Goal: Task Accomplishment & Management: Use online tool/utility

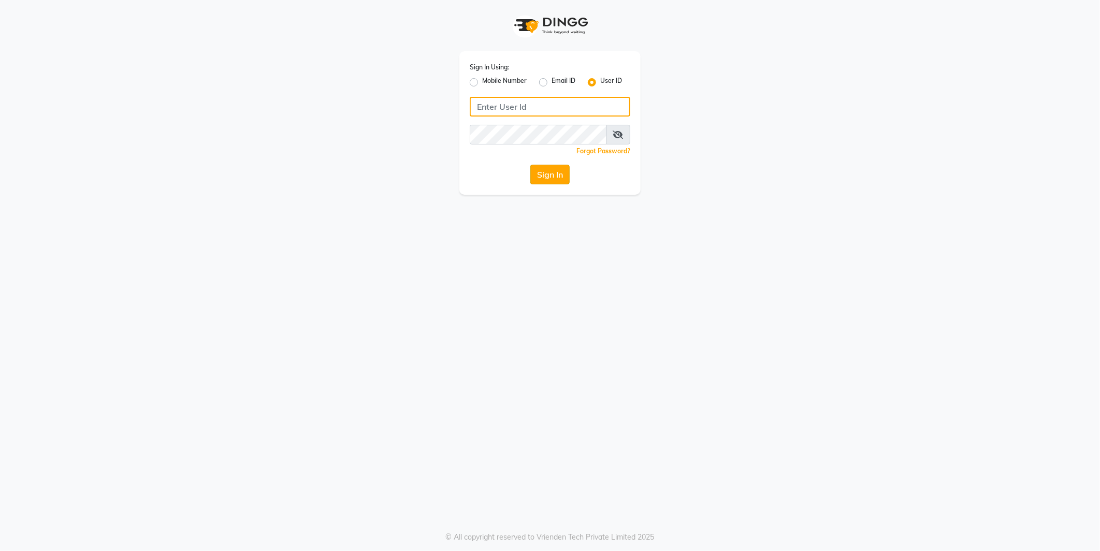
type input "e2555-01"
click at [544, 174] on button "Sign In" at bounding box center [549, 175] width 39 height 20
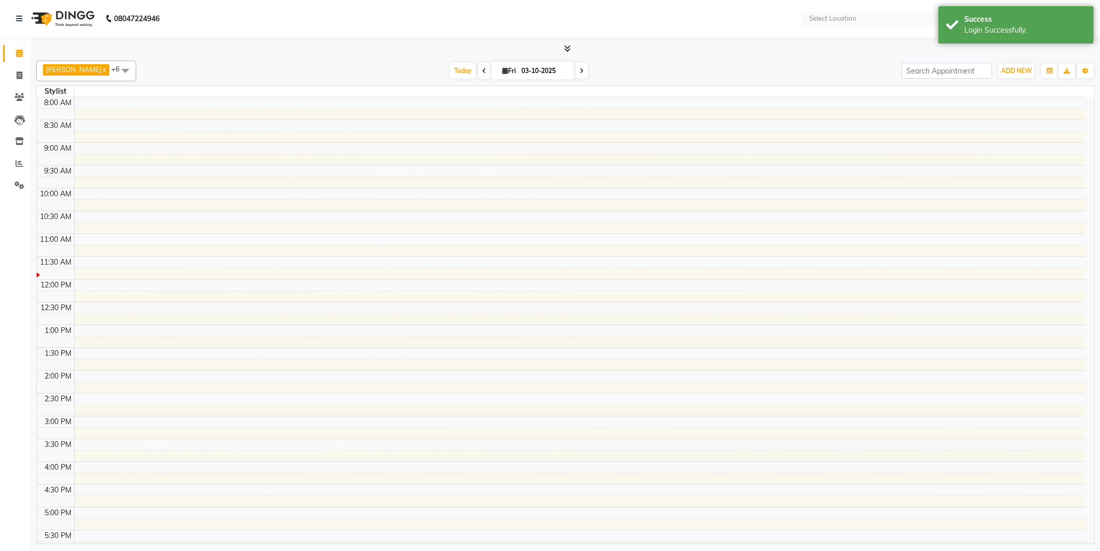
select select "en"
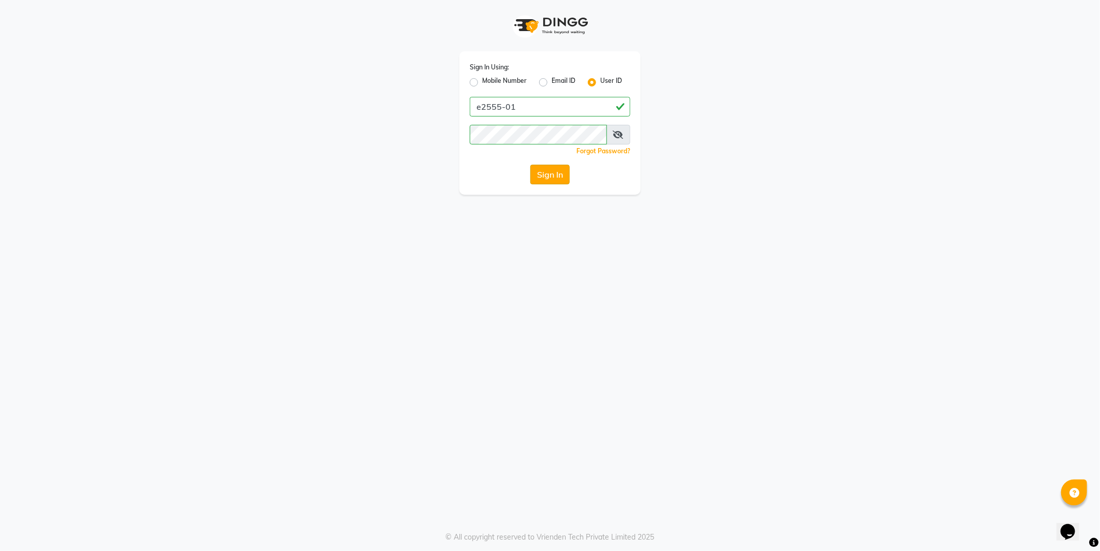
click at [536, 174] on button "Sign In" at bounding box center [549, 175] width 39 height 20
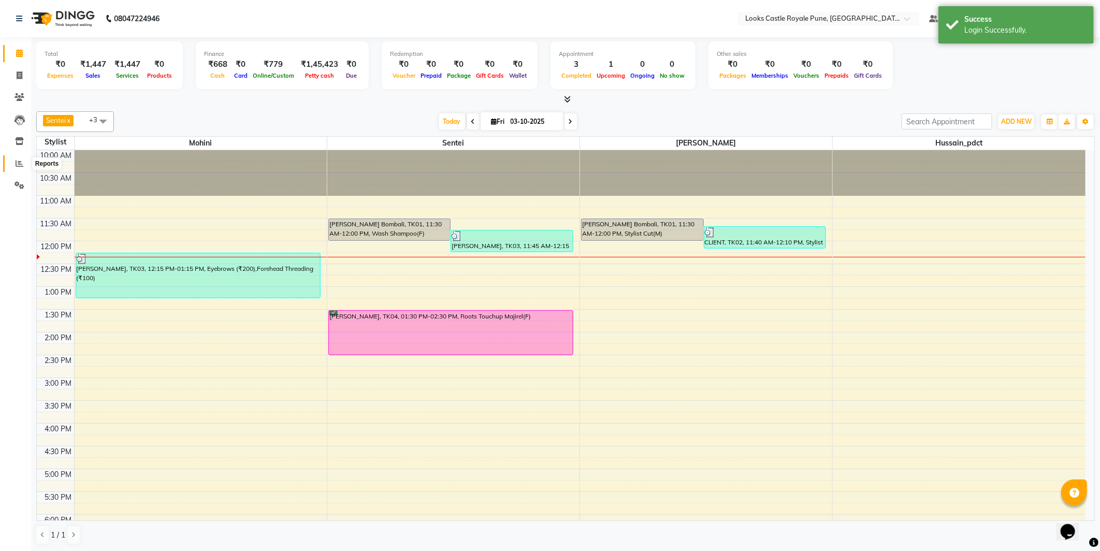
click at [13, 168] on span at bounding box center [19, 164] width 18 height 12
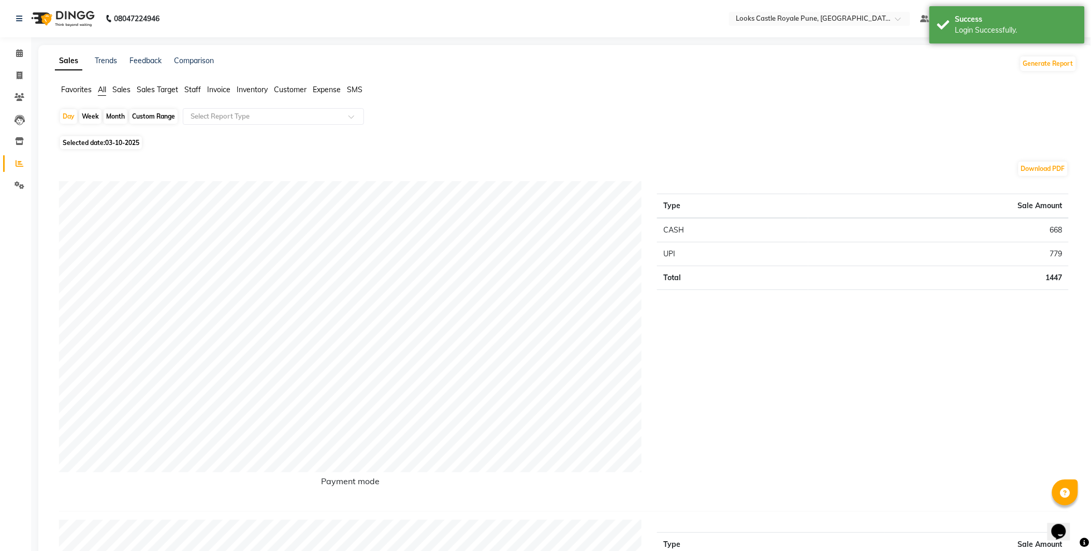
click at [111, 145] on span "03-10-2025" at bounding box center [122, 143] width 34 height 8
select select "10"
select select "2025"
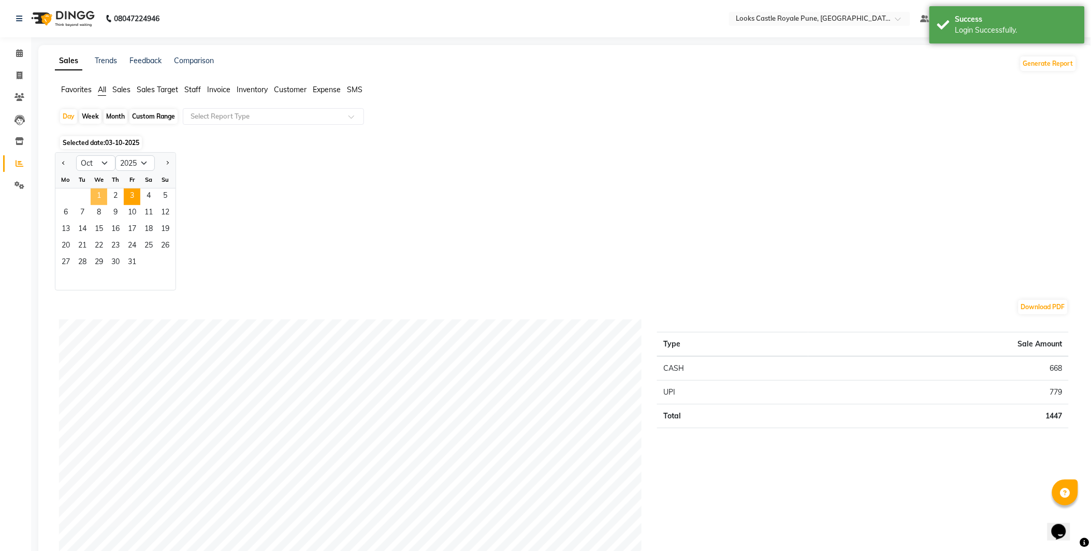
click at [94, 195] on span "1" at bounding box center [99, 196] width 17 height 17
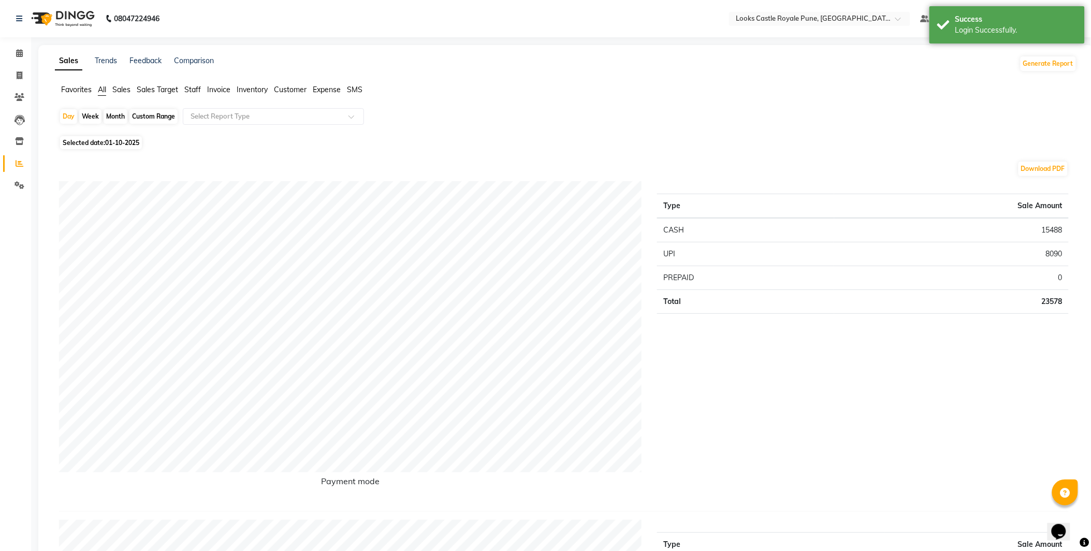
click at [191, 90] on span "Staff" at bounding box center [192, 89] width 17 height 9
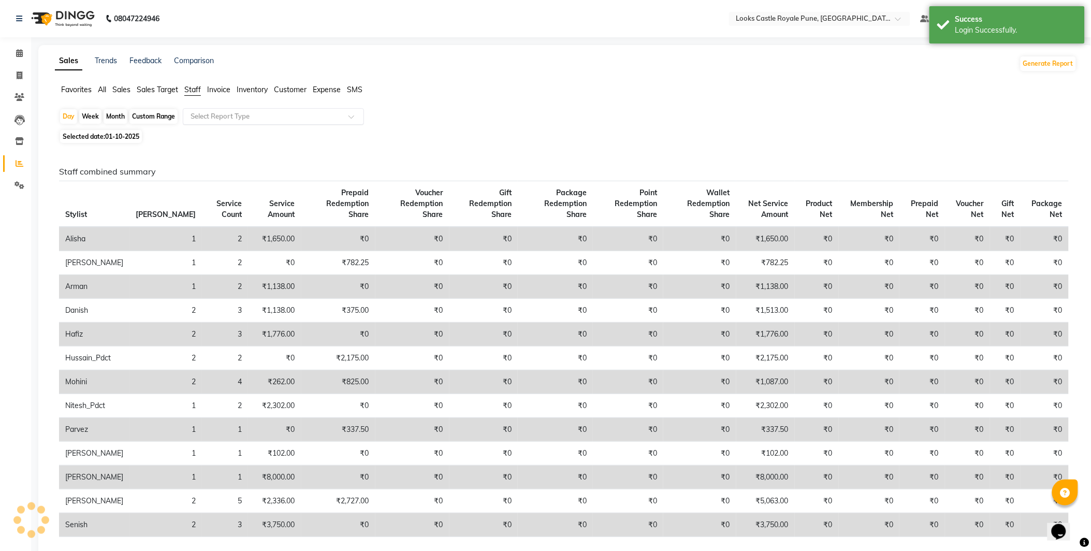
click at [249, 117] on input "text" at bounding box center [262, 116] width 149 height 10
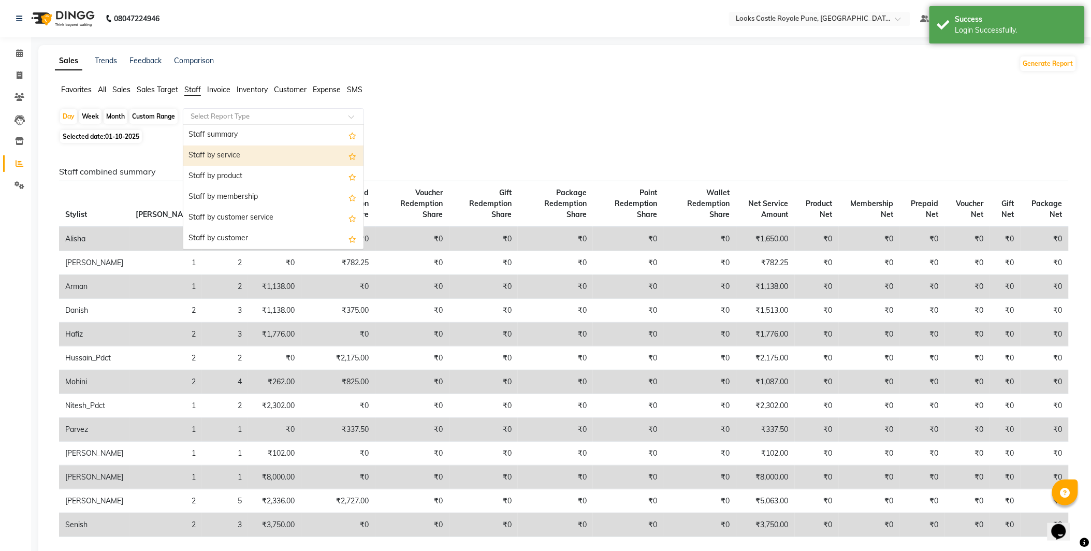
click at [260, 158] on div "Staff by service" at bounding box center [273, 155] width 180 height 21
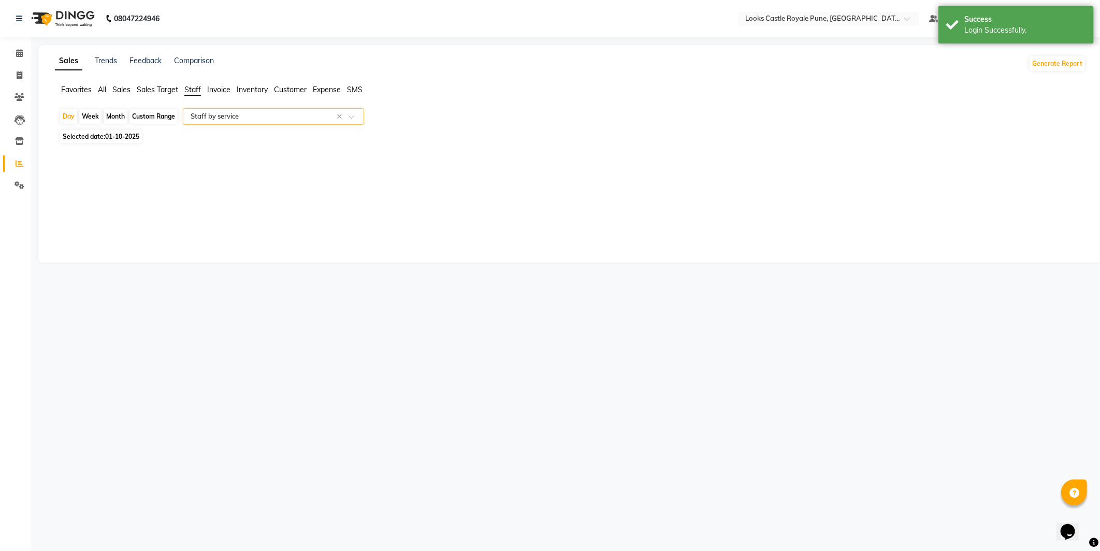
select select "full_report"
select select "csv"
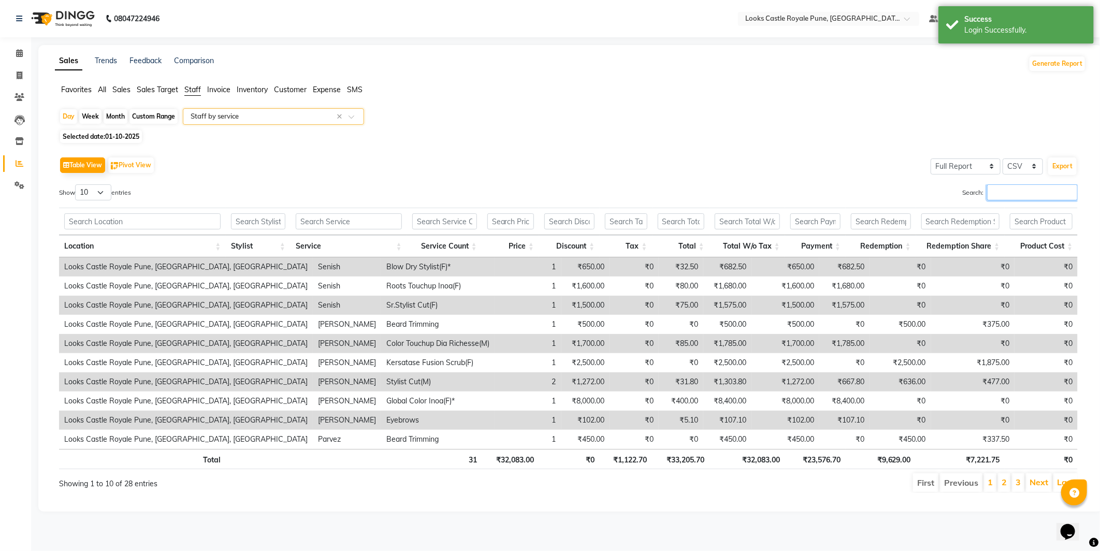
click at [1003, 186] on input "Search:" at bounding box center [1032, 192] width 91 height 16
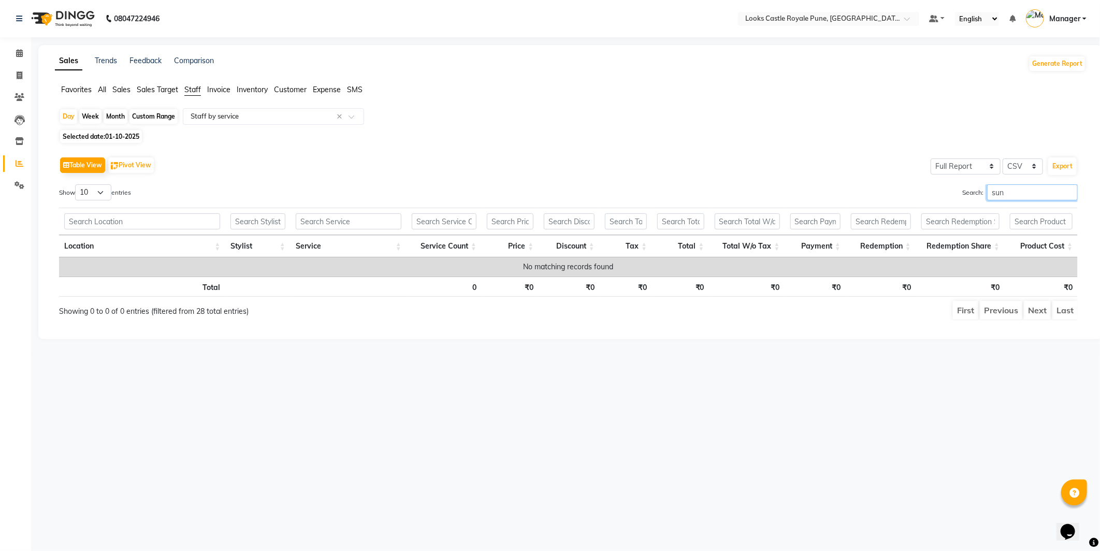
type input "sun"
click at [644, 408] on div "08047224946 Select Location × Looks Castle Royale Pune, [GEOGRAPHIC_DATA], [GEO…" at bounding box center [550, 275] width 1100 height 551
click at [116, 133] on span "01-10-2025" at bounding box center [122, 137] width 34 height 8
select select "10"
select select "2025"
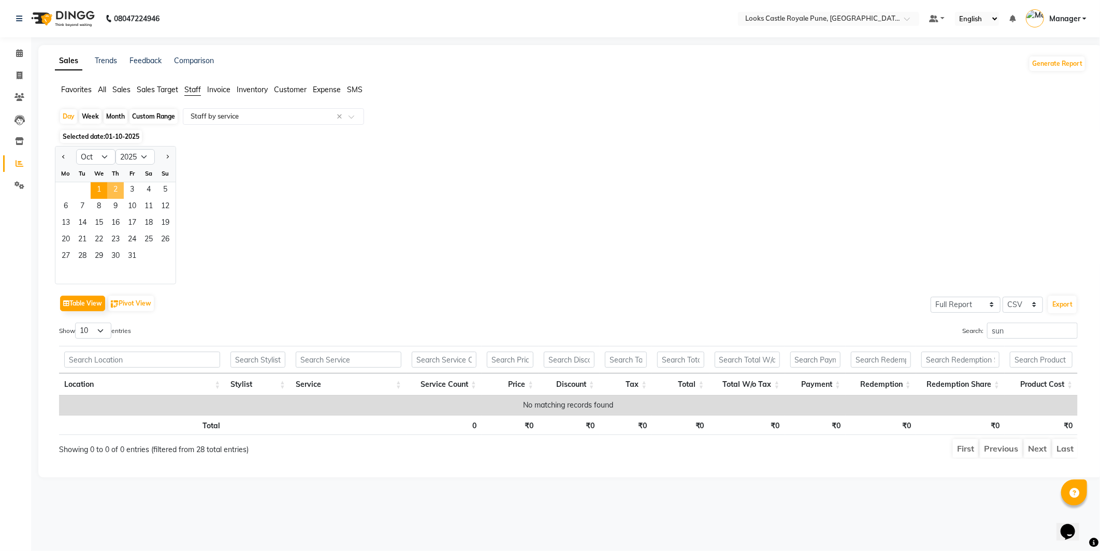
click at [119, 193] on span "2" at bounding box center [115, 190] width 17 height 17
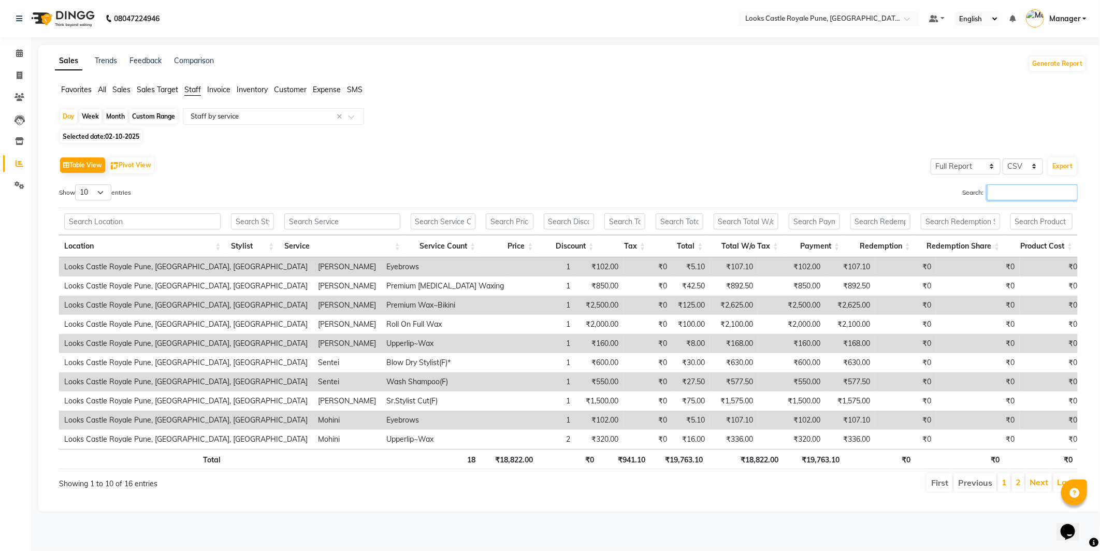
click at [1044, 192] on input "Search:" at bounding box center [1032, 192] width 91 height 16
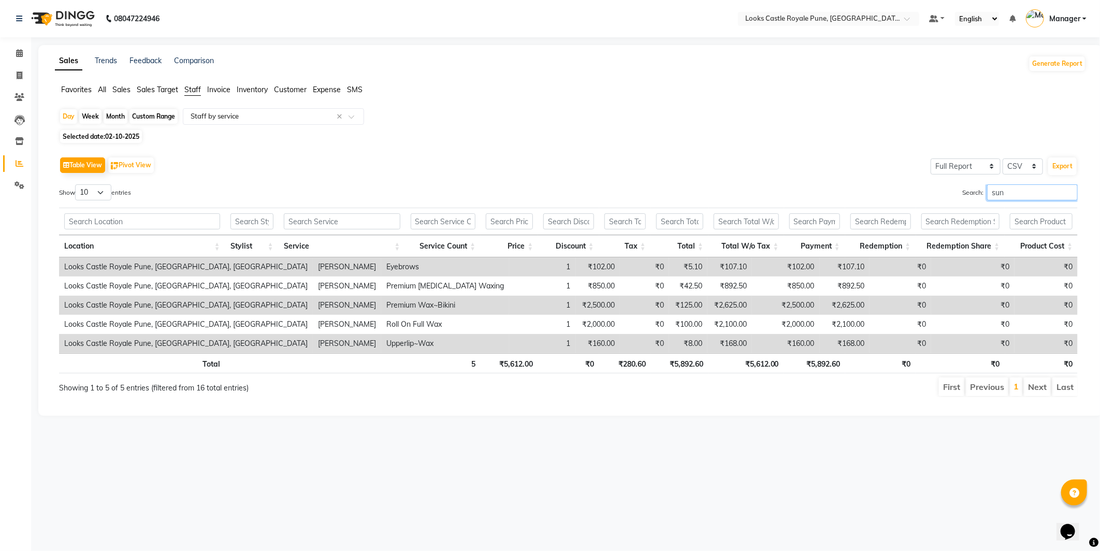
type input "sun"
click at [699, 465] on div "08047224946 Select Location × Looks Castle Royale Pune, [GEOGRAPHIC_DATA], [GEO…" at bounding box center [550, 275] width 1100 height 551
click at [120, 128] on div "Day Week Month Custom Range Select Report Type × Staff by service × Selected da…" at bounding box center [570, 256] width 1031 height 297
click at [115, 128] on div "Day Week Month Custom Range Select Report Type × Staff by service × Selected da…" at bounding box center [570, 256] width 1031 height 297
click at [112, 140] on span "02-10-2025" at bounding box center [122, 137] width 34 height 8
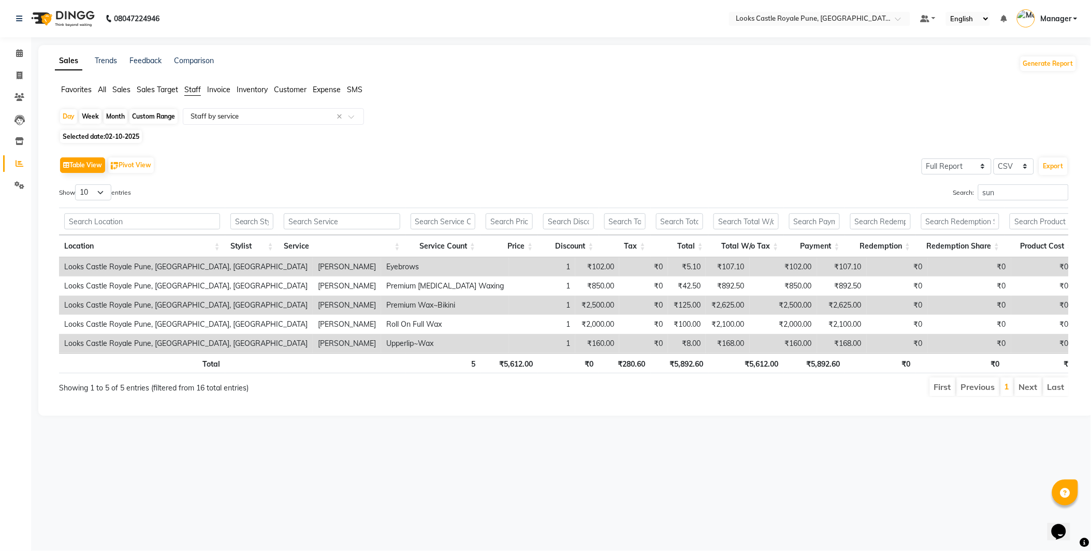
select select "10"
select select "2025"
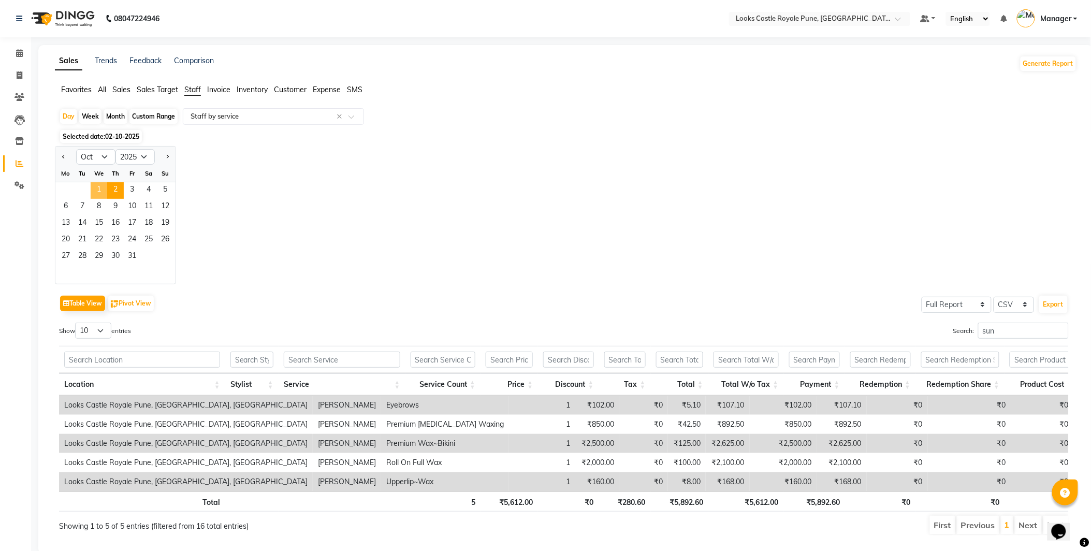
click at [96, 188] on span "1" at bounding box center [99, 190] width 17 height 17
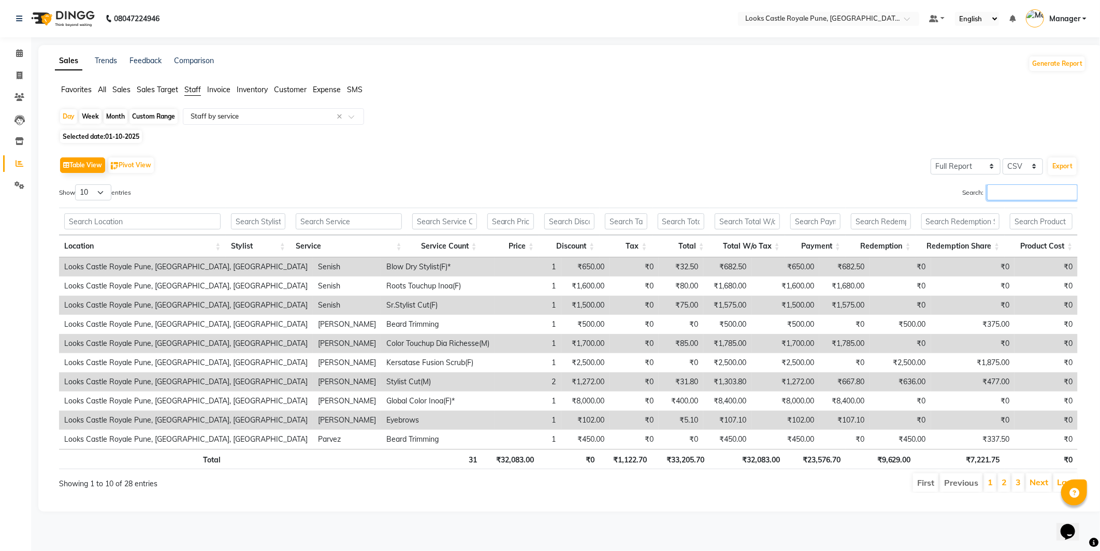
click at [1012, 191] on input "Search:" at bounding box center [1032, 192] width 91 height 16
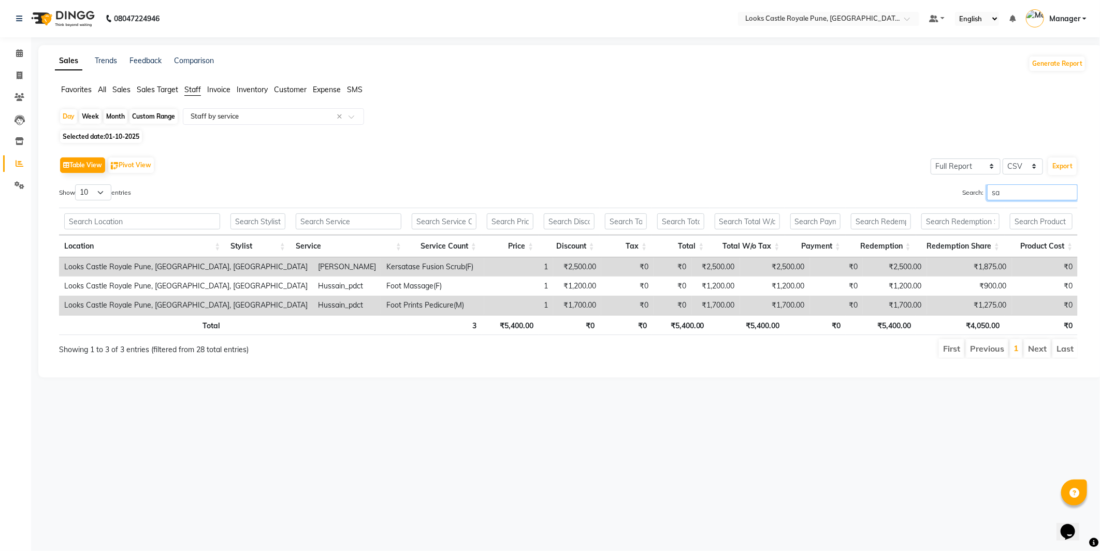
type input "sa"
